Goal: Check status: Check status

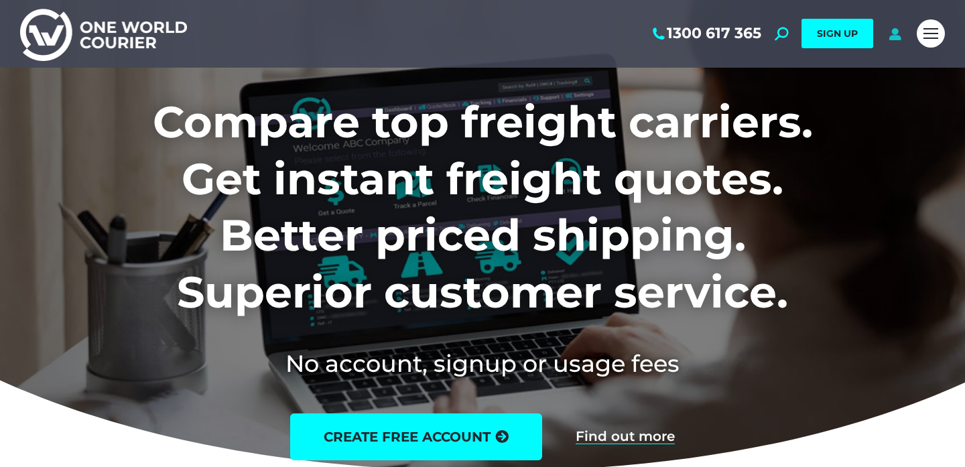
click at [900, 37] on icon at bounding box center [894, 33] width 17 height 13
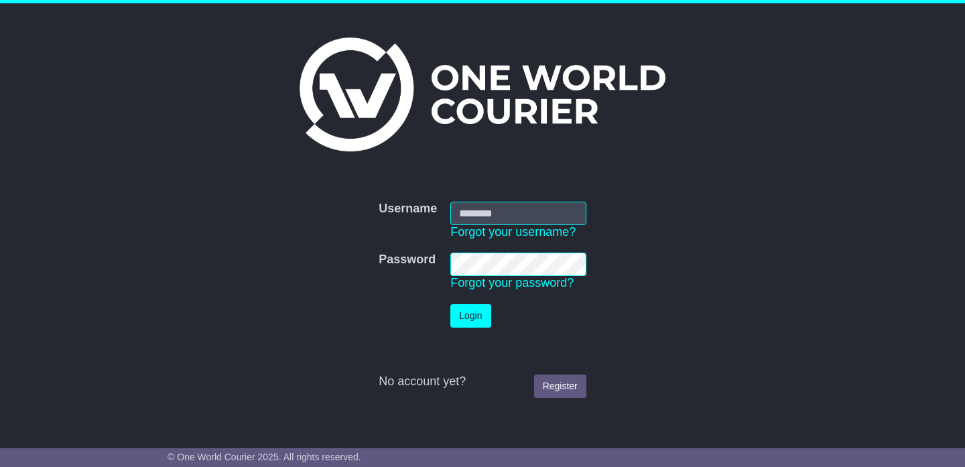
type input "**********"
click at [480, 320] on button "Login" at bounding box center [470, 315] width 40 height 23
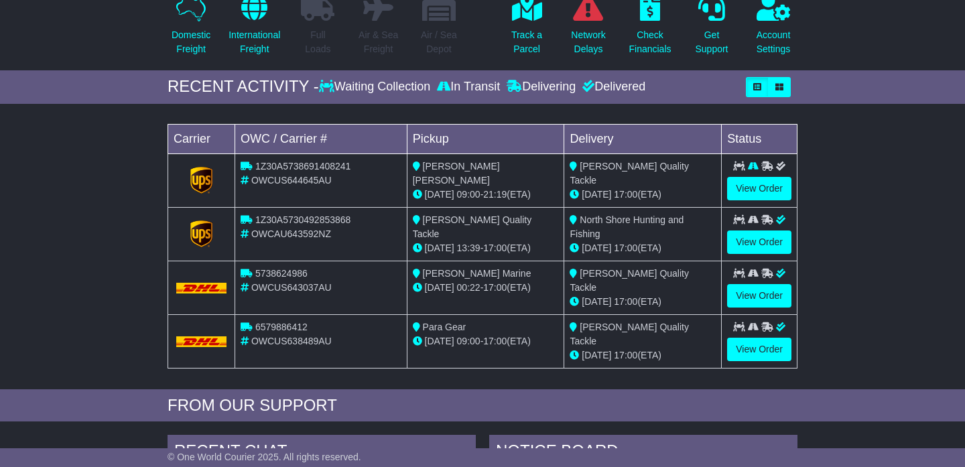
scroll to position [140, 0]
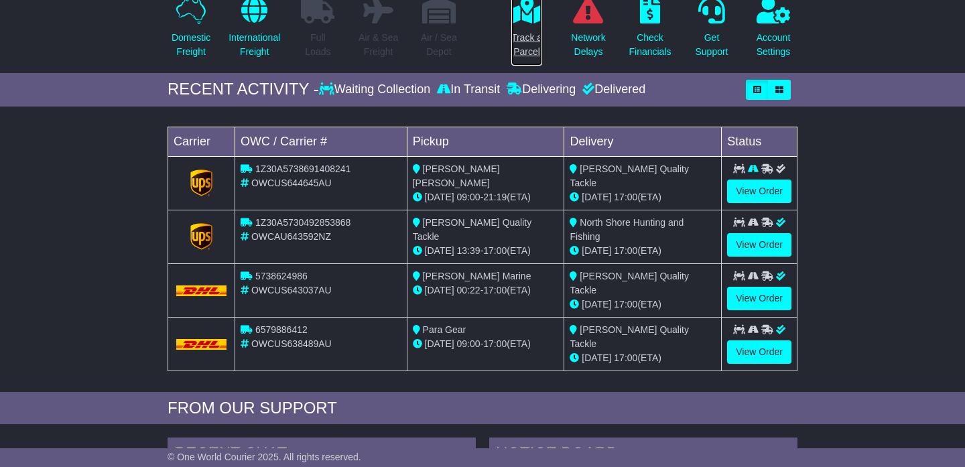
click at [527, 40] on p "Track a Parcel" at bounding box center [526, 45] width 31 height 28
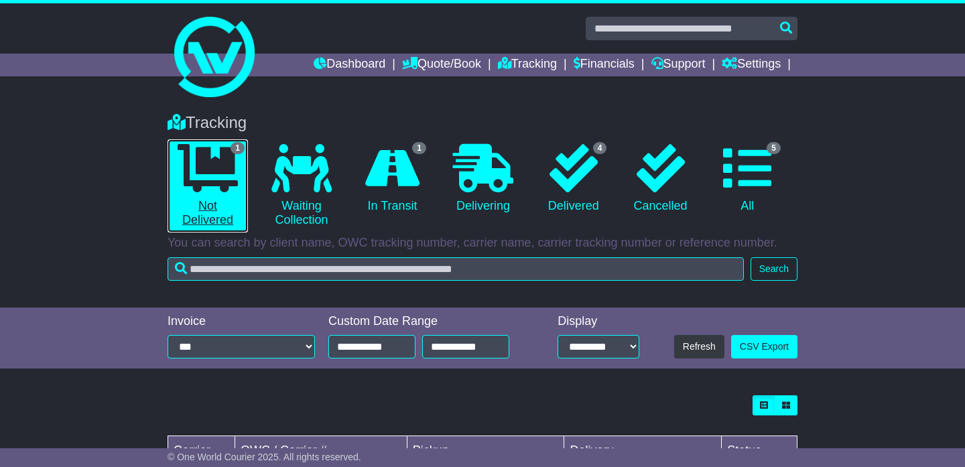
click at [208, 178] on icon at bounding box center [208, 168] width 60 height 48
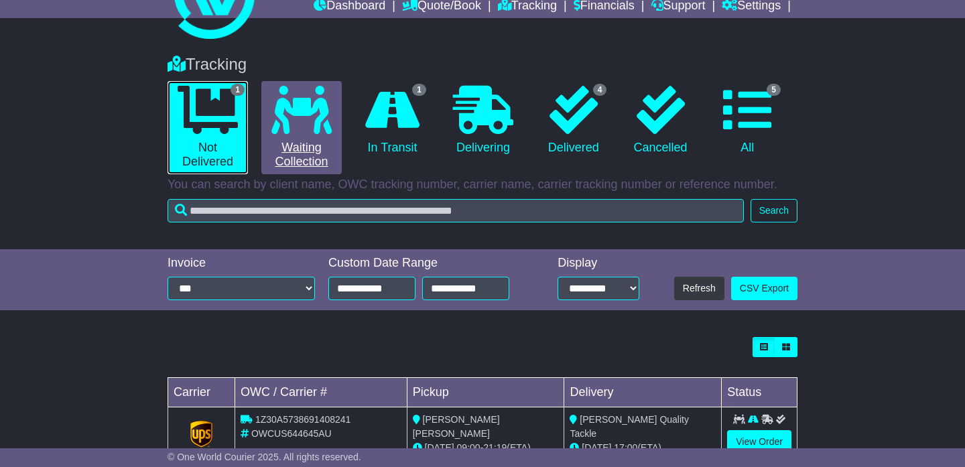
scroll to position [56, 0]
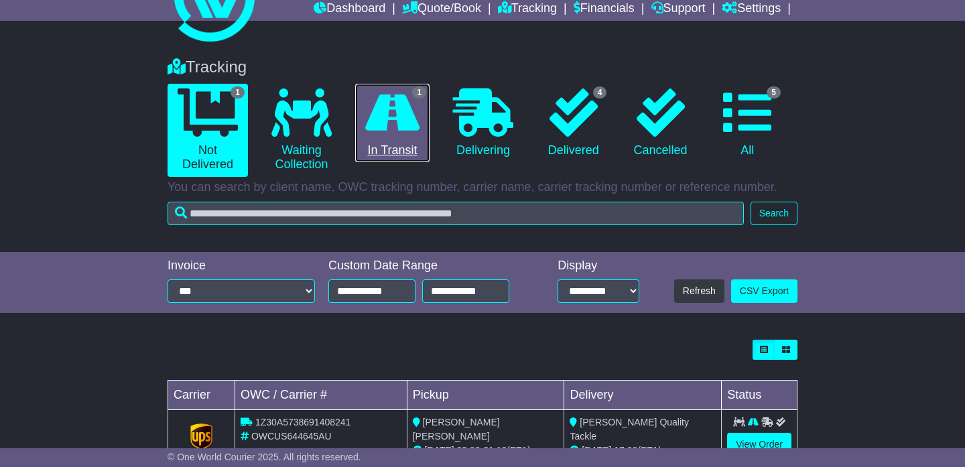
click at [357, 111] on link "1 In Transit" at bounding box center [392, 123] width 74 height 79
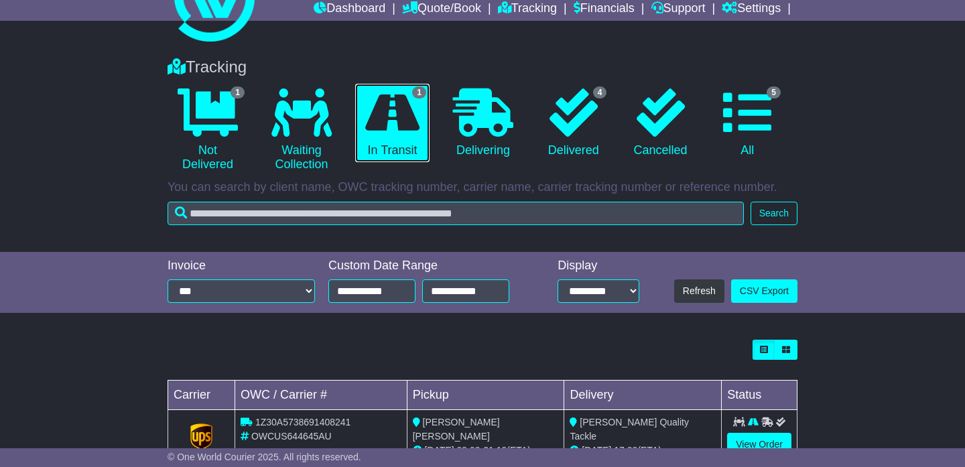
scroll to position [98, 0]
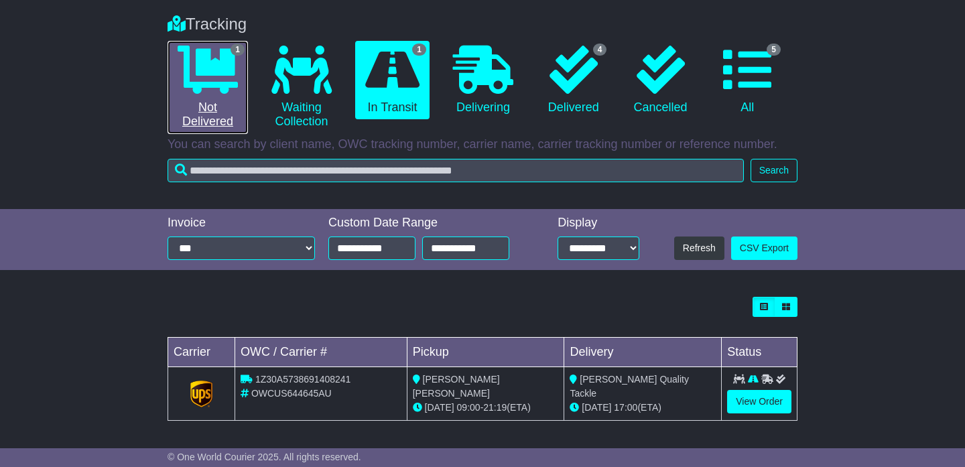
click at [199, 77] on icon at bounding box center [208, 70] width 60 height 48
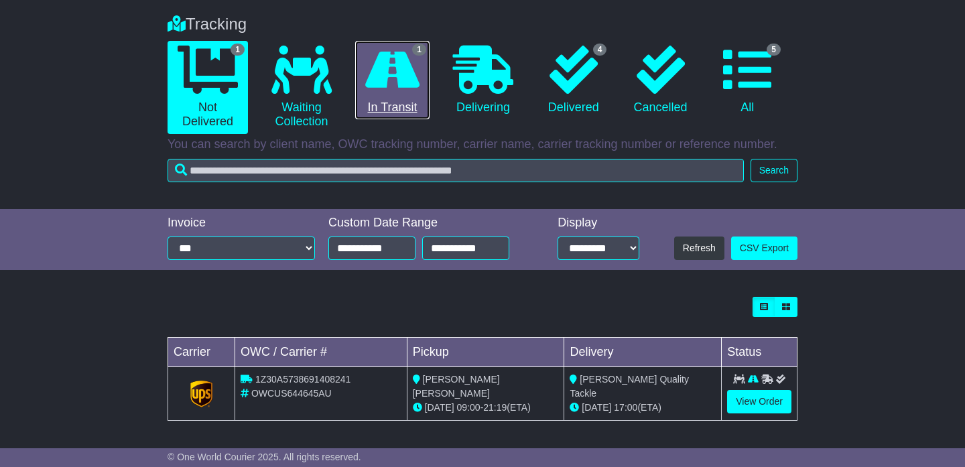
click at [389, 79] on icon at bounding box center [392, 70] width 54 height 48
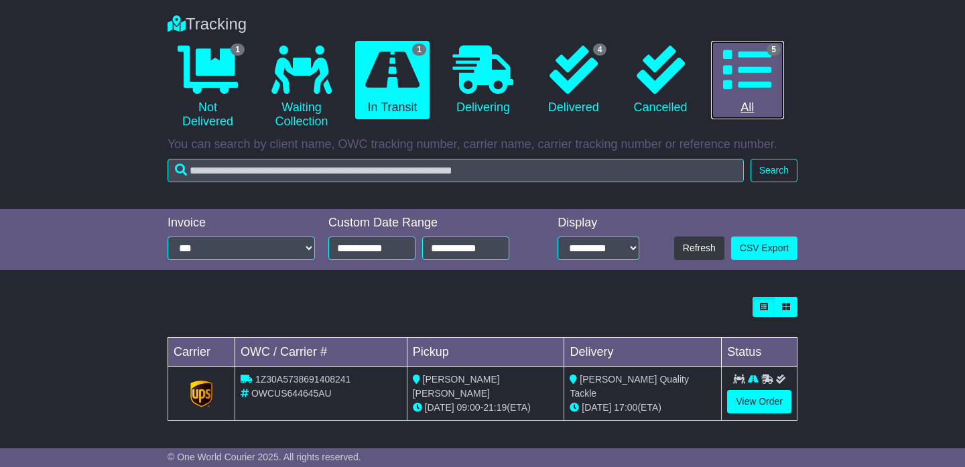
click at [748, 85] on icon at bounding box center [747, 70] width 48 height 48
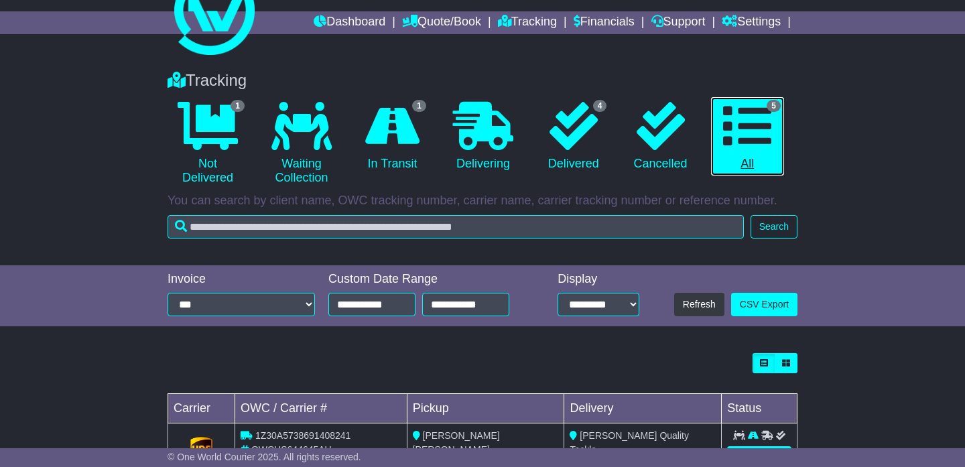
scroll to position [40, 0]
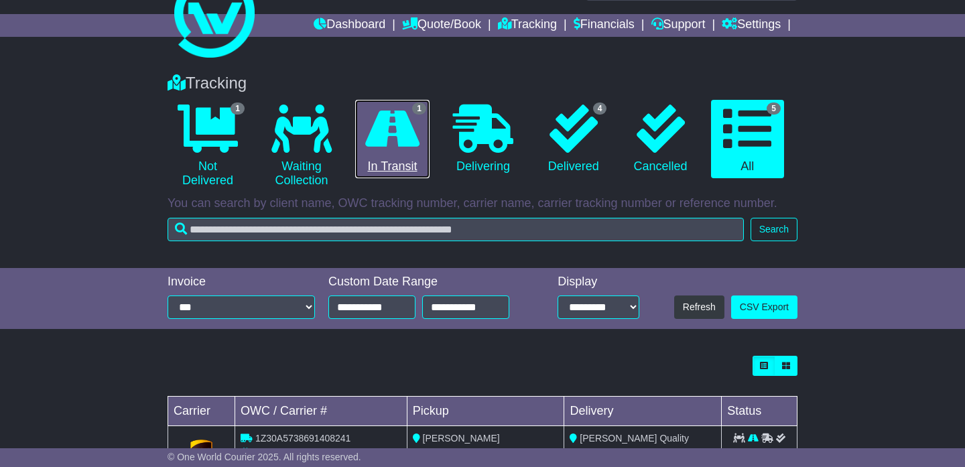
click at [397, 151] on icon at bounding box center [392, 129] width 54 height 48
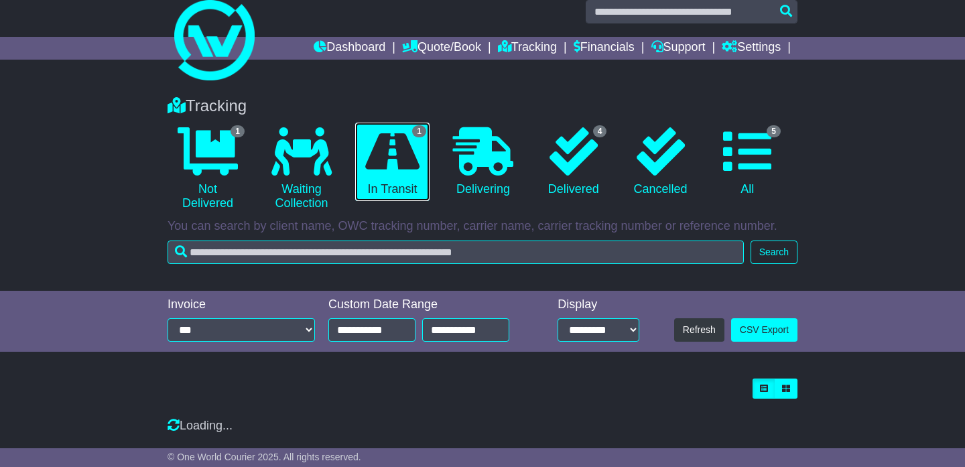
scroll to position [98, 0]
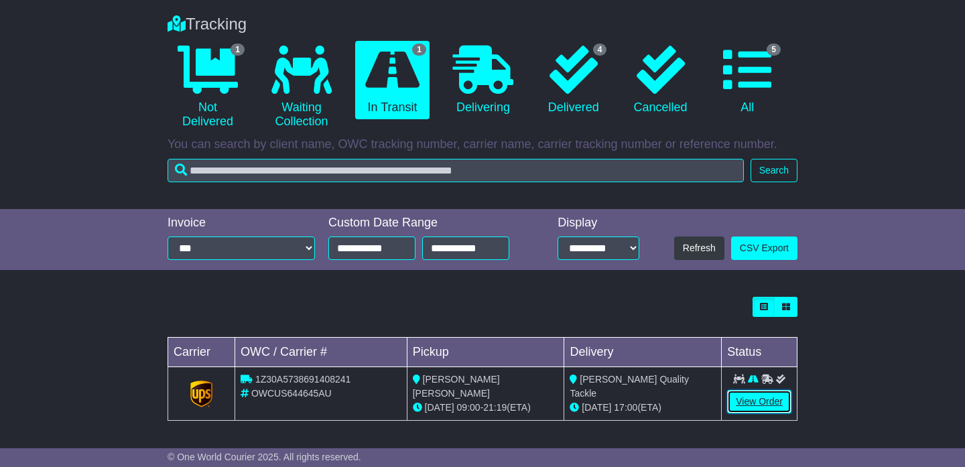
click at [756, 401] on link "View Order" at bounding box center [759, 401] width 64 height 23
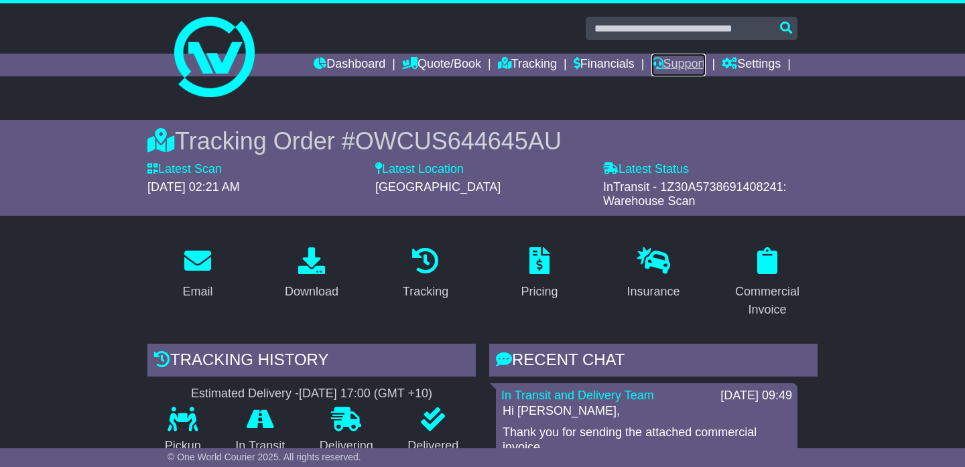
click at [663, 65] on link "Support" at bounding box center [678, 65] width 54 height 23
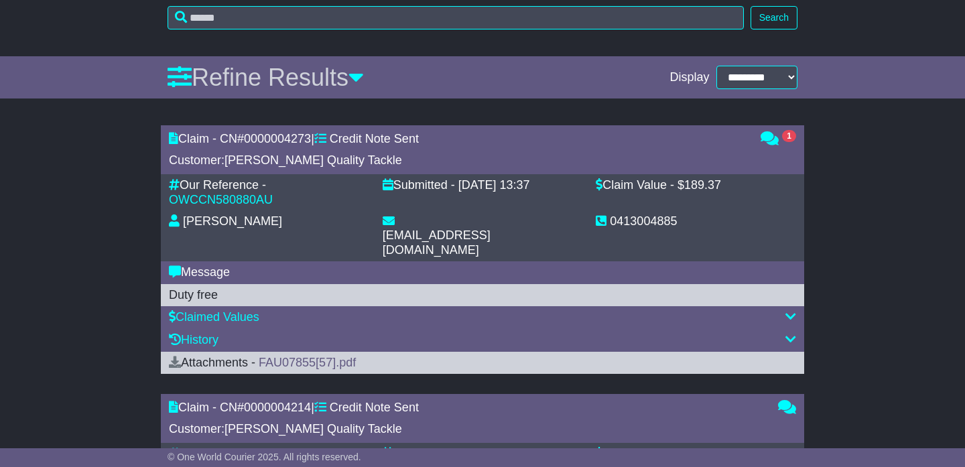
scroll to position [411, 0]
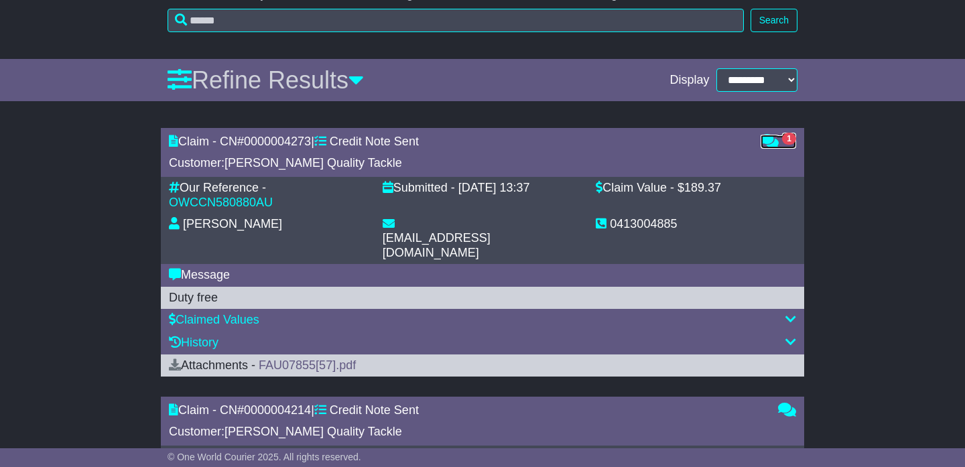
click at [774, 141] on icon at bounding box center [769, 141] width 18 height 12
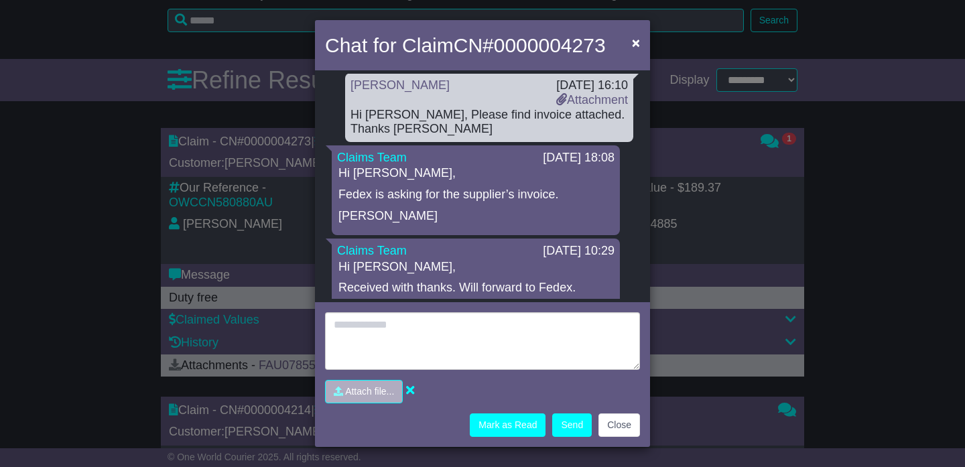
scroll to position [0, 0]
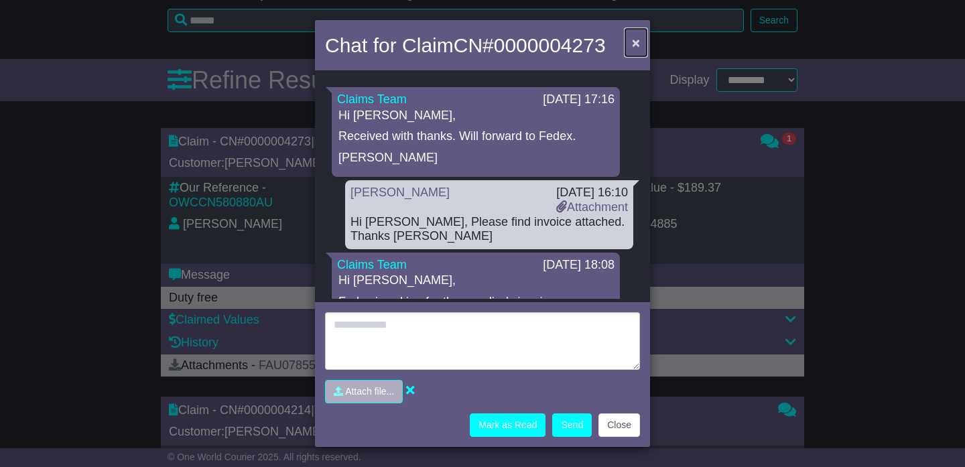
click at [636, 44] on span "×" at bounding box center [636, 42] width 8 height 15
